Goal: Task Accomplishment & Management: Manage account settings

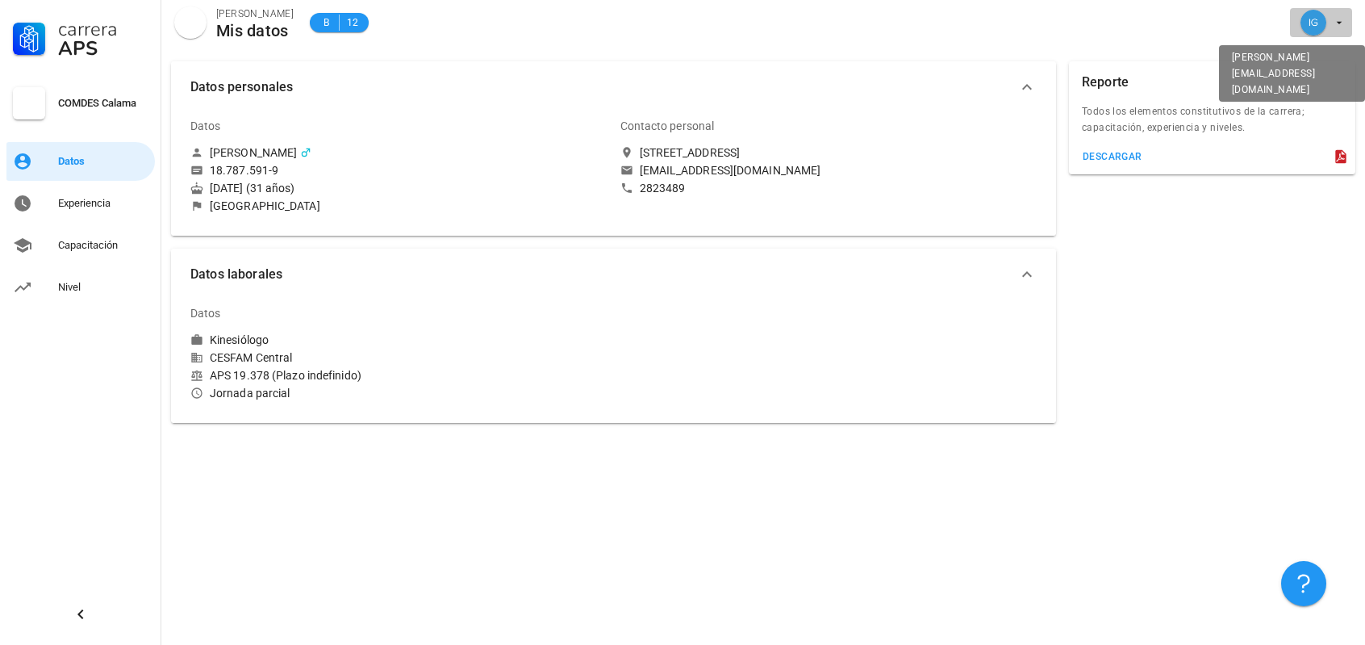
click at [1333, 25] on icon "button" at bounding box center [1339, 22] width 13 height 13
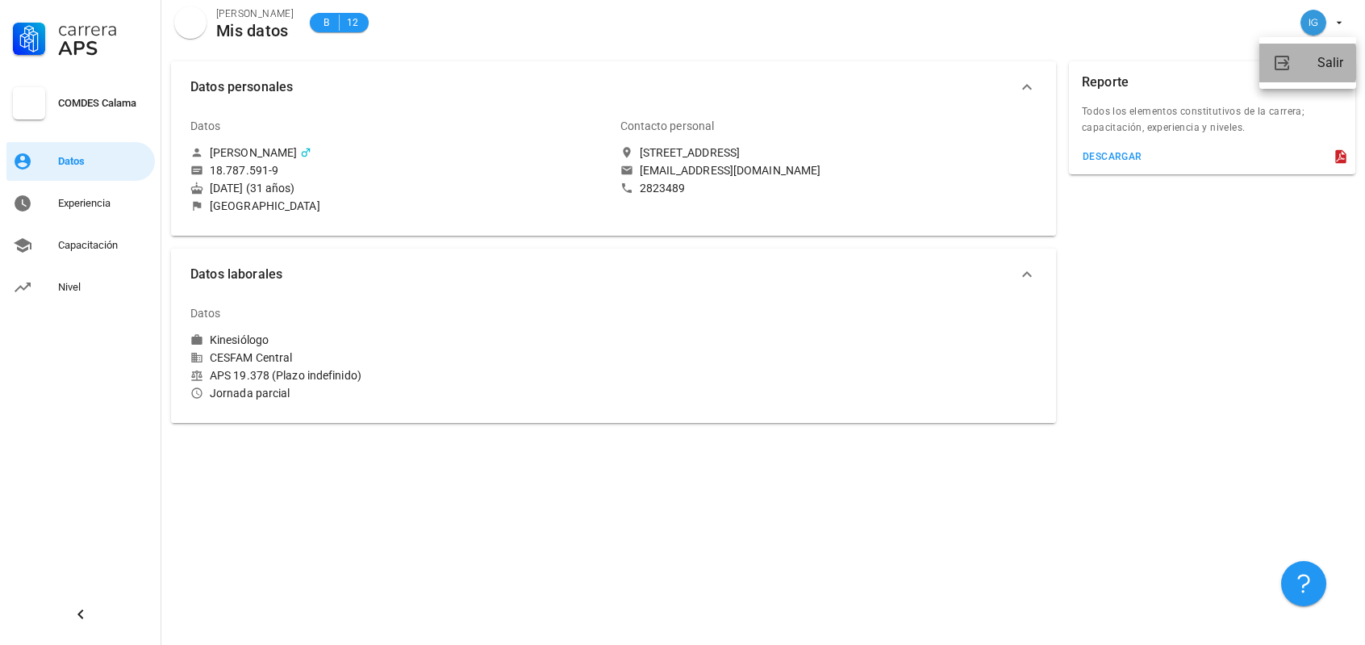
click at [1330, 65] on div "Salir" at bounding box center [1330, 63] width 26 height 32
